Goal: Find specific page/section: Find specific page/section

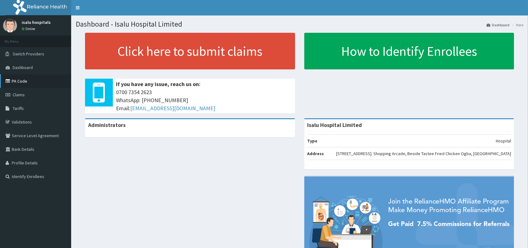
click at [23, 82] on link "PA Code" at bounding box center [35, 81] width 71 height 14
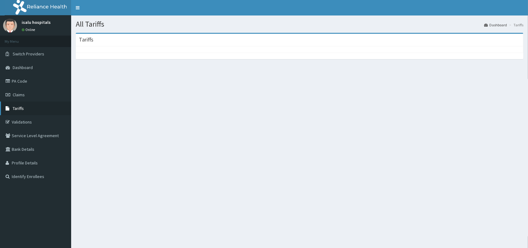
click at [16, 111] on link "Tariffs" at bounding box center [35, 108] width 71 height 14
click at [19, 105] on span "Tariffs" at bounding box center [18, 108] width 11 height 6
click at [27, 78] on link "PA Code" at bounding box center [35, 81] width 71 height 14
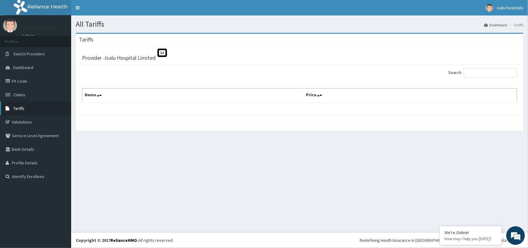
click at [30, 110] on link "Tariffs" at bounding box center [35, 108] width 71 height 14
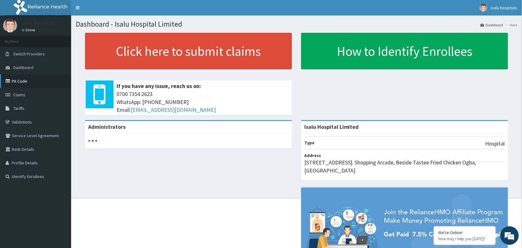
click at [18, 79] on link "PA Code" at bounding box center [35, 81] width 71 height 14
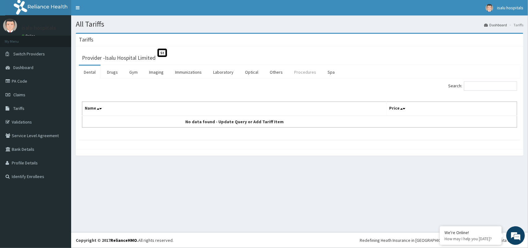
click at [293, 75] on link "Procedures" at bounding box center [305, 72] width 32 height 13
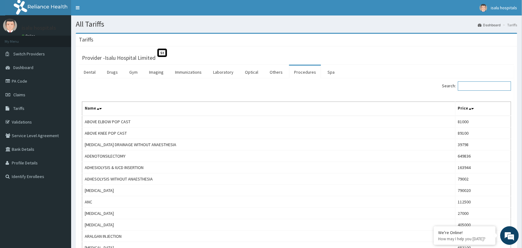
click at [488, 83] on input "Search:" at bounding box center [484, 85] width 53 height 9
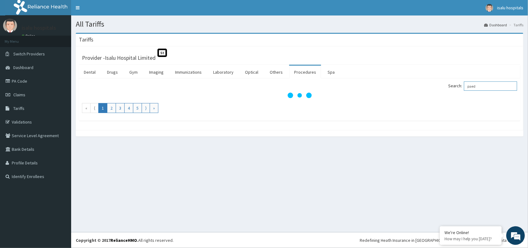
type input "paed"
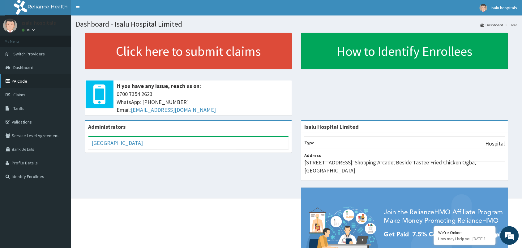
click at [33, 80] on link "PA Code" at bounding box center [35, 81] width 71 height 14
click at [23, 79] on link "PA Code" at bounding box center [35, 81] width 71 height 14
